Goal: Navigation & Orientation: Find specific page/section

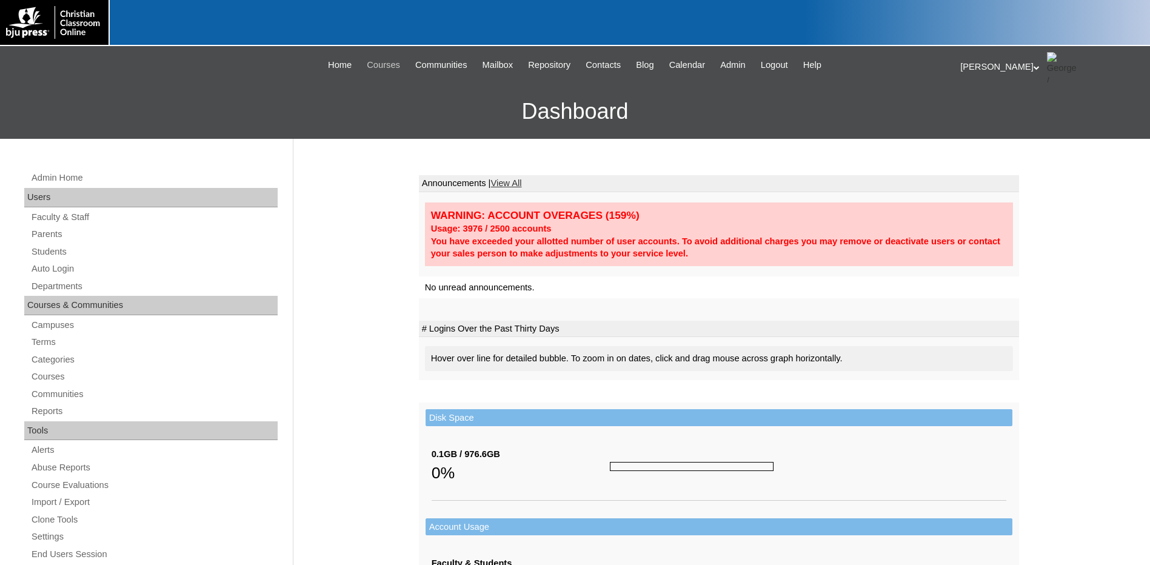
click at [380, 62] on span "Courses" at bounding box center [383, 65] width 33 height 14
click at [394, 75] on div "|N|Staff|| Skip to Main Content Skip to Sub Navigation Home Courses Communities…" at bounding box center [575, 65] width 747 height 26
click at [391, 69] on span "Courses" at bounding box center [383, 65] width 33 height 14
